Goal: Task Accomplishment & Management: Complete application form

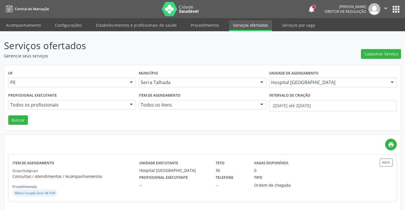
click at [16, 20] on link "Acompanhamento" at bounding box center [23, 25] width 43 height 10
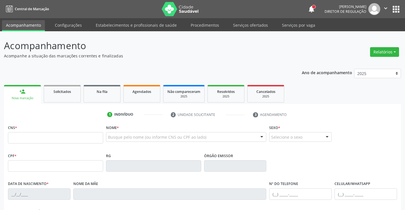
click at [74, 121] on div "1 Indivíduo 2 Unidade solicitante 3 Agendamento CNS * Nome * Busque pelo nome (…" at bounding box center [202, 207] width 397 height 194
click at [73, 138] on input "text" at bounding box center [55, 137] width 95 height 11
type input "700 0099 8362 8400"
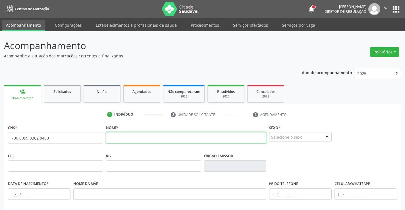
drag, startPoint x: 165, startPoint y: 138, endPoint x: 156, endPoint y: 126, distance: 14.4
click at [165, 136] on input "text" at bounding box center [186, 137] width 161 height 11
type input "[PERSON_NAME]"
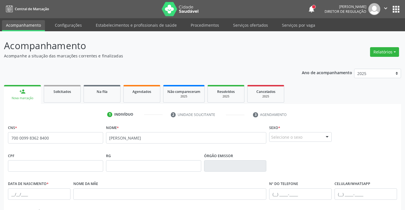
click at [329, 141] on div at bounding box center [327, 137] width 9 height 10
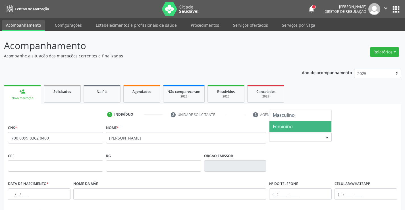
click at [324, 126] on span "Feminino" at bounding box center [300, 126] width 62 height 11
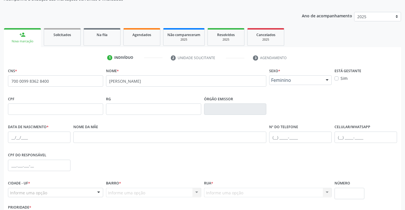
scroll to position [98, 0]
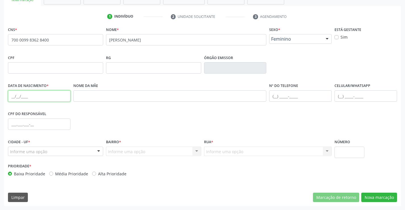
click at [12, 92] on input "text" at bounding box center [39, 95] width 63 height 11
type input "1[DATE]"
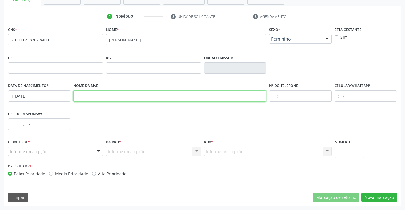
click at [83, 98] on input "text" at bounding box center [169, 95] width 193 height 11
type input "[PERSON_NAME]"
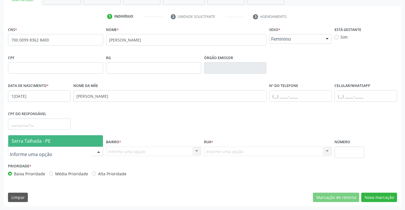
click at [81, 151] on div at bounding box center [55, 152] width 95 height 10
click at [83, 142] on span "Serra Talhada - PE" at bounding box center [55, 140] width 95 height 11
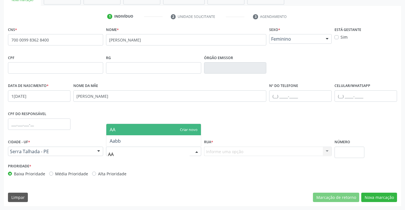
type input "AAB"
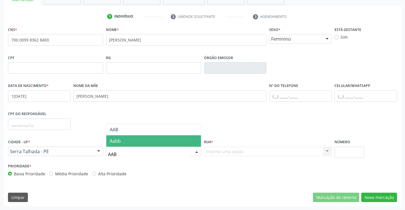
click at [124, 144] on span "Aabb" at bounding box center [153, 140] width 95 height 11
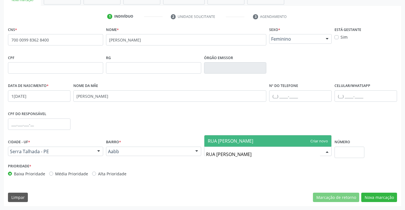
type input "RUA [PERSON_NAME] [GEOGRAPHIC_DATA]"
click at [313, 138] on span "RUA [PERSON_NAME] [GEOGRAPHIC_DATA]" at bounding box center [267, 140] width 127 height 11
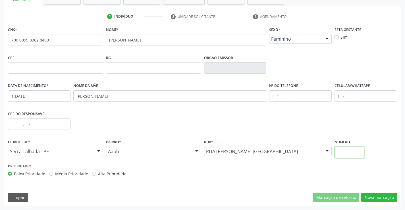
click at [350, 149] on input "text" at bounding box center [350, 152] width 30 height 11
type input "107"
click at [383, 199] on button "Nova marcação" at bounding box center [379, 198] width 36 height 10
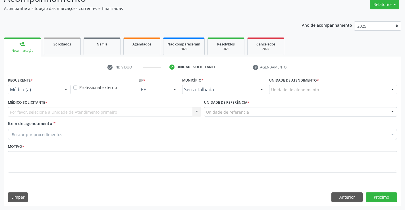
scroll to position [47, 0]
click at [43, 95] on div "Requerente * Médico(a) Médico(a) Enfermeiro(a) Paciente Nenhum resultado encont…" at bounding box center [39, 87] width 65 height 22
click at [50, 84] on div "Requerente * Médico(a) Médico(a) Enfermeiro(a) Paciente Nenhum resultado encont…" at bounding box center [39, 85] width 63 height 18
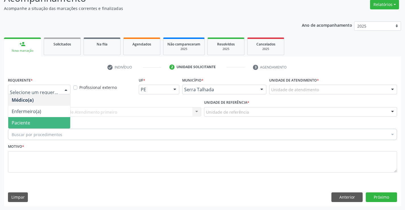
click at [43, 119] on span "Paciente" at bounding box center [39, 122] width 62 height 11
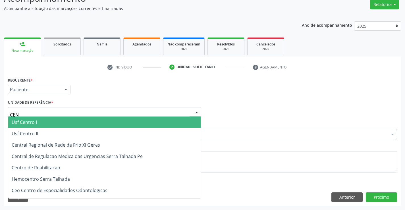
type input "CENT"
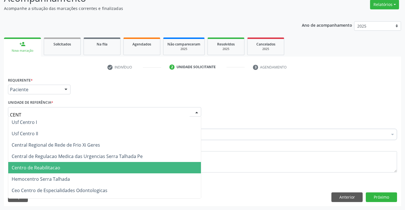
click at [58, 168] on span "Centro de Reabilitacao" at bounding box center [36, 168] width 49 height 6
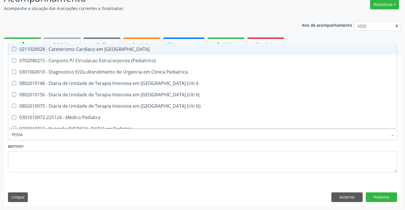
type input "PEDIAT"
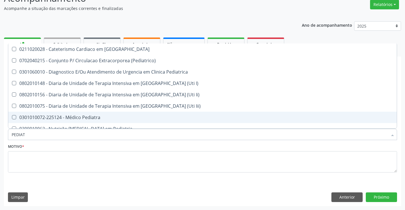
click at [34, 119] on div "0301010072-225124 - Médico Pediatra" at bounding box center [203, 117] width 382 height 5
checkbox Pediatra "true"
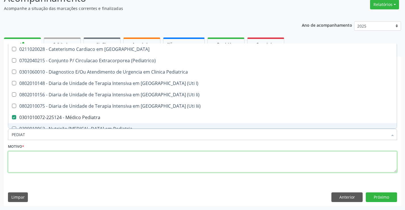
click at [45, 160] on textarea at bounding box center [202, 162] width 389 height 22
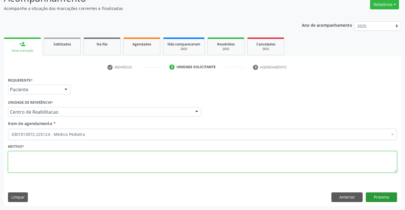
type textarea "."
click at [392, 196] on button "Próximo" at bounding box center [381, 197] width 31 height 10
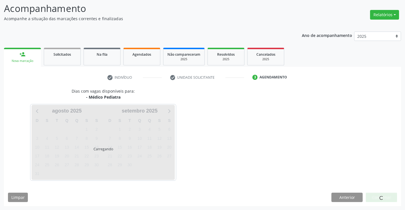
scroll to position [37, 0]
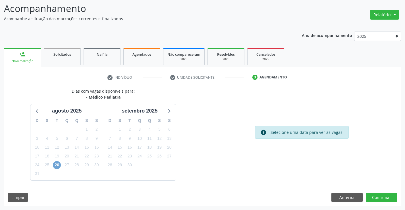
click at [55, 166] on span "26" at bounding box center [57, 165] width 8 height 8
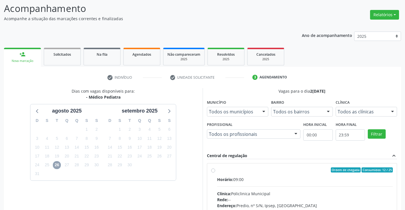
scroll to position [119, 0]
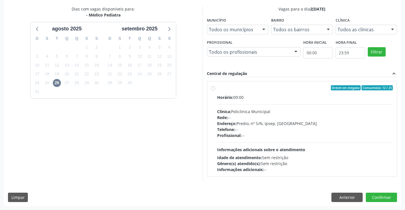
click at [291, 138] on div "Profissional: --" at bounding box center [305, 135] width 176 height 6
click at [215, 90] on input "Ordem de chegada Consumidos: 12 / 25 Horário: 09:00 Clínica: Policlinica Munici…" at bounding box center [213, 87] width 4 height 5
radio input "true"
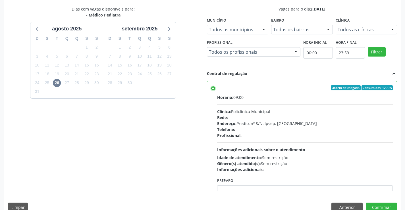
scroll to position [130, 0]
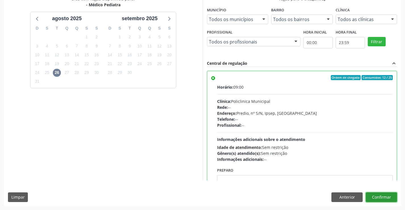
click at [376, 194] on button "Confirmar" at bounding box center [381, 197] width 31 height 10
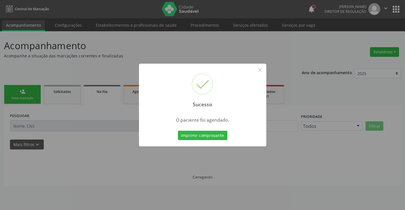
scroll to position [0, 0]
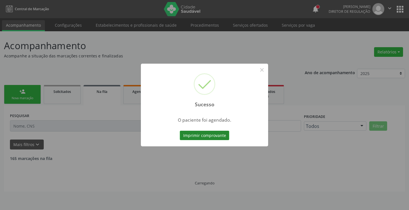
click at [199, 133] on button "Imprimir comprovante" at bounding box center [204, 136] width 49 height 10
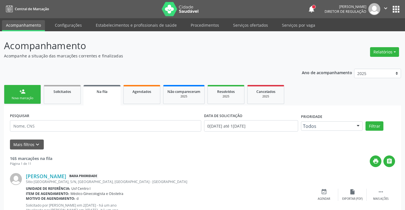
scroll to position [184, 0]
